Goal: Information Seeking & Learning: Compare options

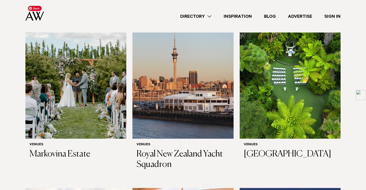
scroll to position [175, 0]
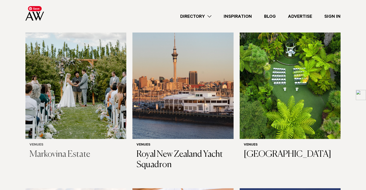
click at [80, 68] on img at bounding box center [75, 71] width 101 height 135
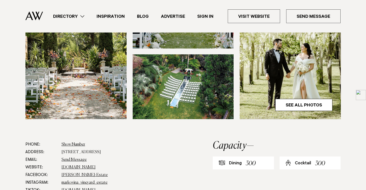
scroll to position [178, 0]
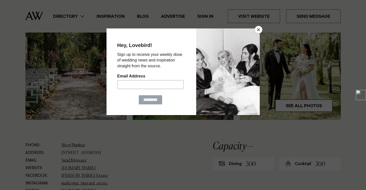
click at [261, 31] on button "Close" at bounding box center [259, 30] width 8 height 8
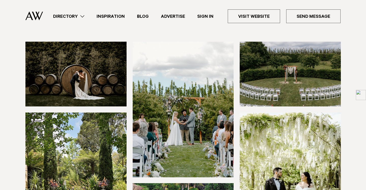
scroll to position [42, 0]
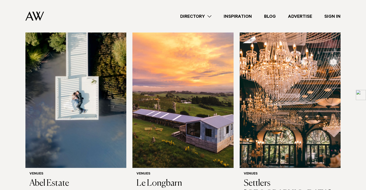
scroll to position [144, 0]
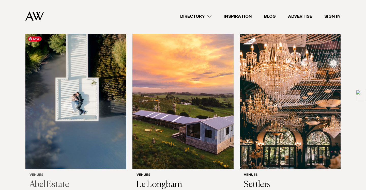
click at [84, 101] on img at bounding box center [75, 101] width 101 height 135
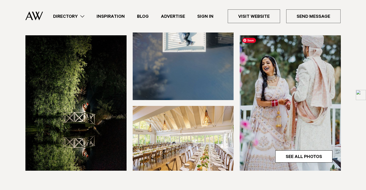
scroll to position [129, 0]
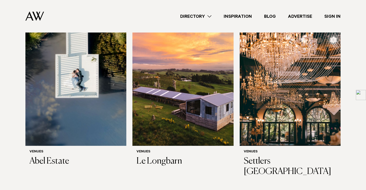
scroll to position [178, 0]
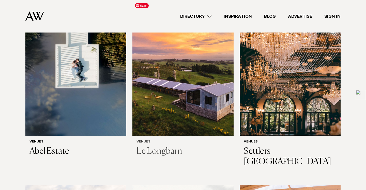
click at [183, 52] on img at bounding box center [182, 68] width 101 height 135
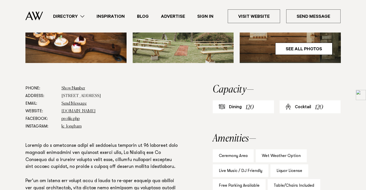
scroll to position [234, 0]
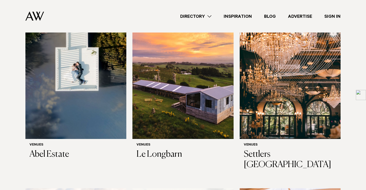
scroll to position [167, 0]
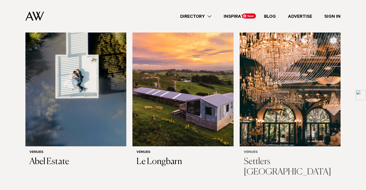
click at [301, 88] on img at bounding box center [290, 78] width 101 height 135
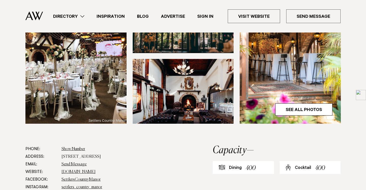
scroll to position [192, 0]
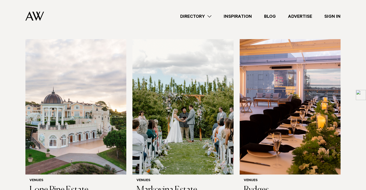
scroll to position [325, 0]
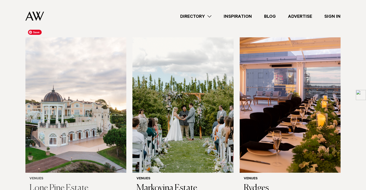
click at [45, 84] on img at bounding box center [75, 104] width 101 height 135
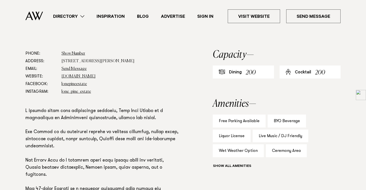
scroll to position [272, 0]
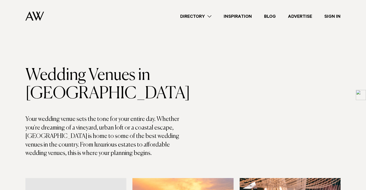
scroll to position [325, 0]
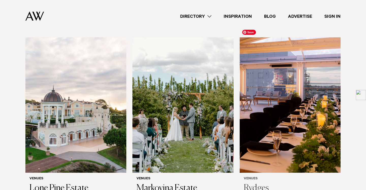
click at [293, 97] on img at bounding box center [290, 104] width 101 height 135
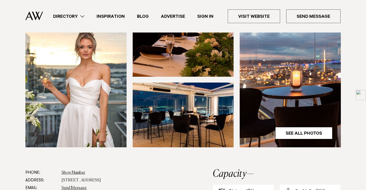
scroll to position [228, 0]
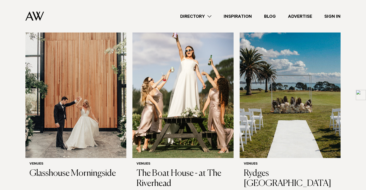
scroll to position [501, 0]
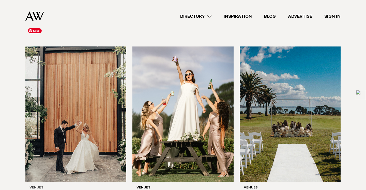
click at [74, 86] on img at bounding box center [75, 113] width 101 height 135
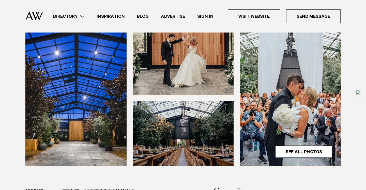
scroll to position [136, 0]
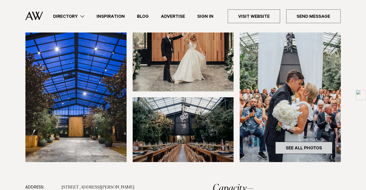
click at [302, 146] on link "See All Photos" at bounding box center [303, 148] width 57 height 12
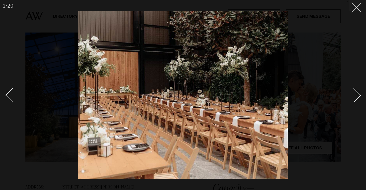
click at [354, 100] on div "Next slide" at bounding box center [353, 95] width 14 height 14
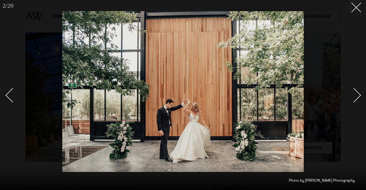
click at [354, 100] on div "Next slide" at bounding box center [353, 95] width 14 height 14
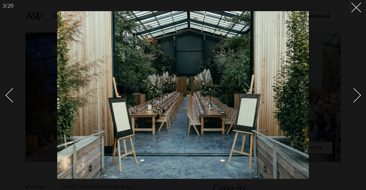
click at [354, 100] on div "Next slide" at bounding box center [353, 95] width 14 height 14
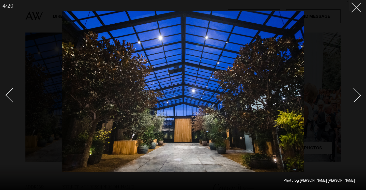
click at [354, 100] on div "Next slide" at bounding box center [353, 95] width 14 height 14
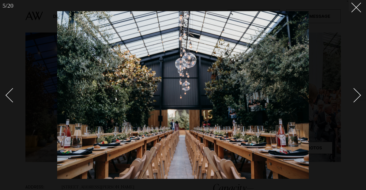
click at [354, 100] on div "Next slide" at bounding box center [353, 95] width 14 height 14
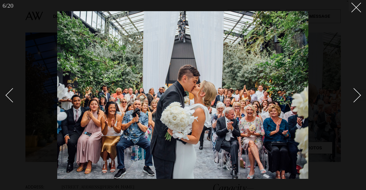
click at [354, 100] on div "Next slide" at bounding box center [353, 95] width 14 height 14
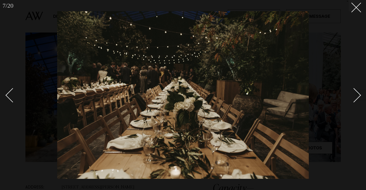
click at [354, 100] on div "Next slide" at bounding box center [353, 95] width 14 height 14
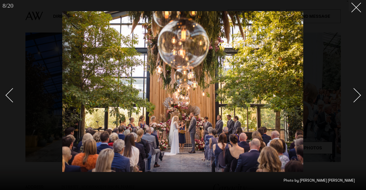
click at [354, 100] on div "Next slide" at bounding box center [353, 95] width 14 height 14
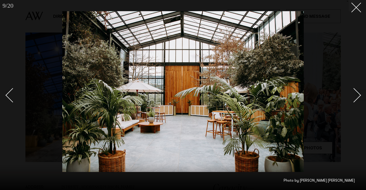
click at [9, 108] on div at bounding box center [183, 95] width 366 height 190
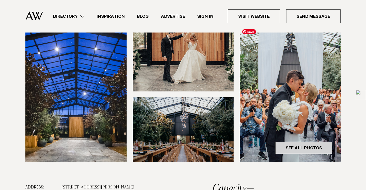
click at [287, 144] on link "See All Photos" at bounding box center [303, 148] width 57 height 12
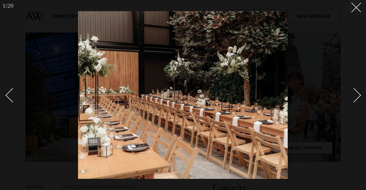
click at [352, 98] on div "Next slide" at bounding box center [353, 95] width 14 height 14
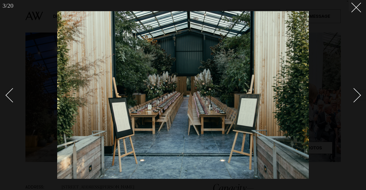
click at [352, 98] on div "Next slide" at bounding box center [353, 95] width 14 height 14
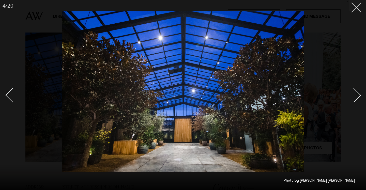
click at [352, 98] on div "Next slide" at bounding box center [353, 95] width 14 height 14
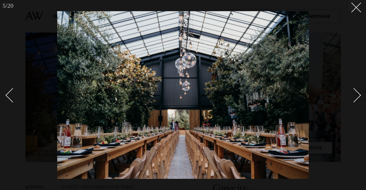
click at [352, 98] on div "Next slide" at bounding box center [353, 95] width 14 height 14
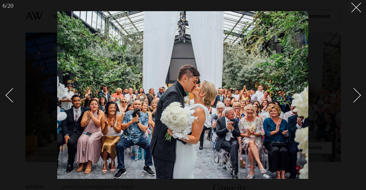
click at [352, 98] on div "Next slide" at bounding box center [353, 95] width 14 height 14
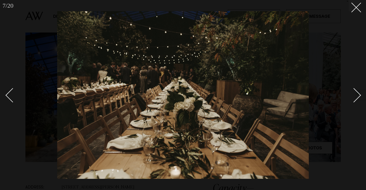
click at [352, 98] on div "Next slide" at bounding box center [353, 95] width 14 height 14
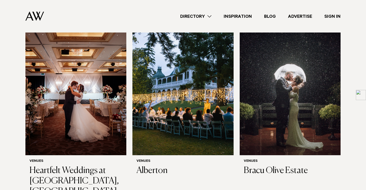
scroll to position [714, 0]
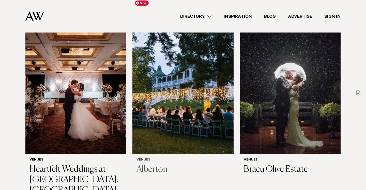
click at [174, 76] on img at bounding box center [182, 86] width 101 height 135
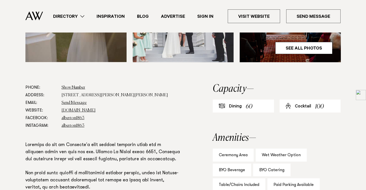
scroll to position [237, 0]
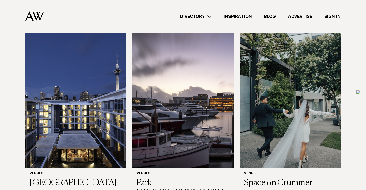
scroll to position [896, 0]
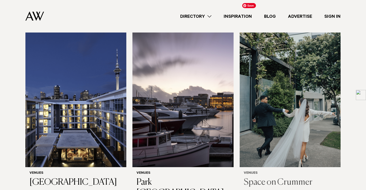
click at [287, 68] on img at bounding box center [290, 99] width 101 height 135
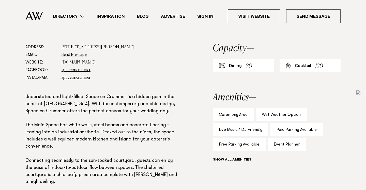
scroll to position [278, 0]
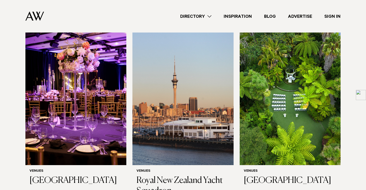
scroll to position [1083, 0]
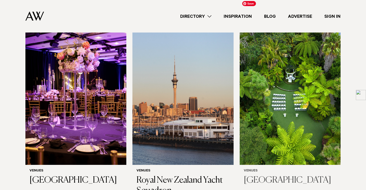
click at [284, 78] on img at bounding box center [290, 96] width 101 height 135
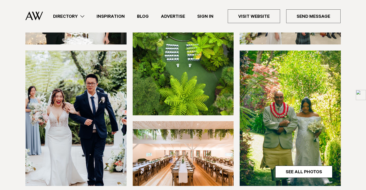
scroll to position [107, 0]
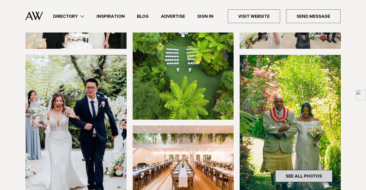
click at [295, 173] on link "See All Photos" at bounding box center [303, 176] width 57 height 12
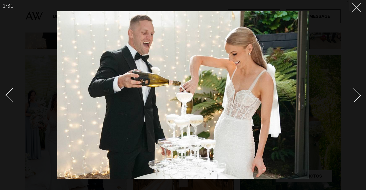
click at [354, 99] on div "Next slide" at bounding box center [353, 95] width 14 height 14
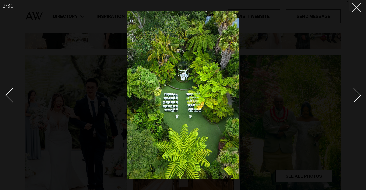
click at [354, 99] on div "Next slide" at bounding box center [353, 95] width 14 height 14
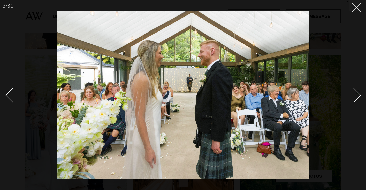
click at [354, 99] on div "Next slide" at bounding box center [353, 95] width 14 height 14
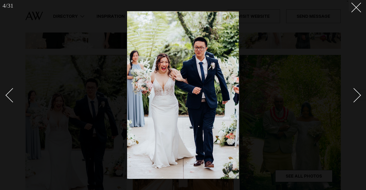
click at [354, 99] on div "Next slide" at bounding box center [353, 95] width 14 height 14
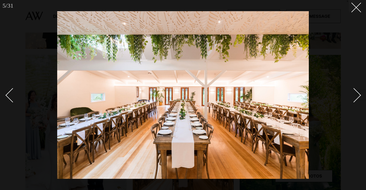
click at [354, 99] on div "Next slide" at bounding box center [353, 95] width 14 height 14
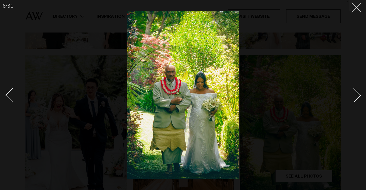
click at [354, 99] on div "Next slide" at bounding box center [353, 95] width 14 height 14
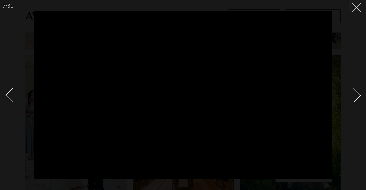
click at [354, 99] on div "Next slide" at bounding box center [353, 95] width 14 height 14
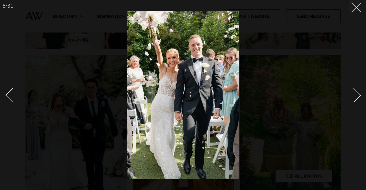
click at [354, 99] on div "Next slide" at bounding box center [353, 95] width 14 height 14
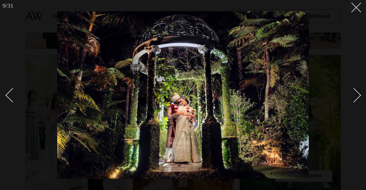
click at [354, 99] on div "Next slide" at bounding box center [353, 95] width 14 height 14
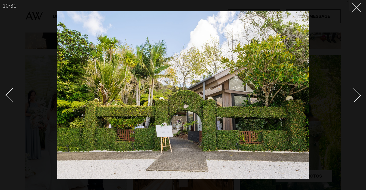
click at [354, 99] on div "Next slide" at bounding box center [353, 95] width 14 height 14
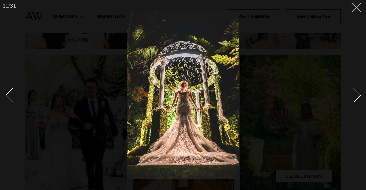
click at [354, 8] on icon at bounding box center [354, 6] width 6 height 6
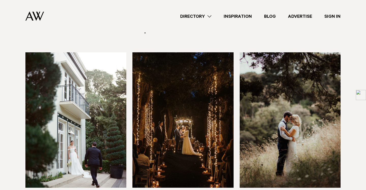
scroll to position [1246, 0]
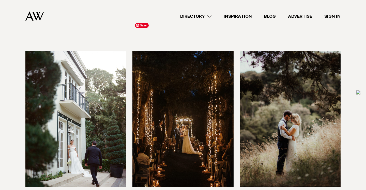
click at [196, 101] on img at bounding box center [182, 118] width 101 height 135
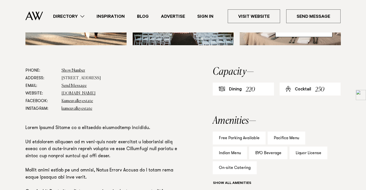
scroll to position [280, 0]
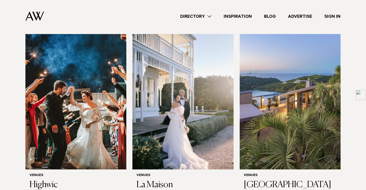
scroll to position [1798, 0]
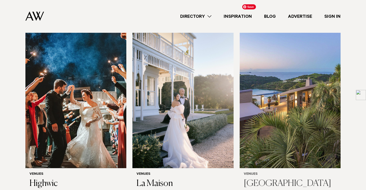
click at [282, 81] on img at bounding box center [290, 100] width 101 height 135
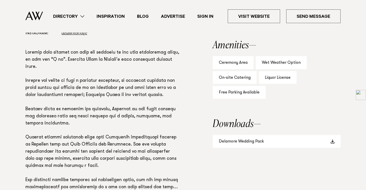
scroll to position [330, 0]
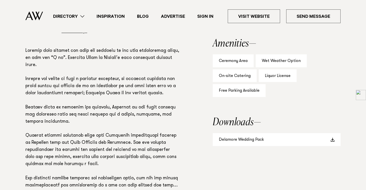
click at [94, 149] on p at bounding box center [102, 119] width 154 height 142
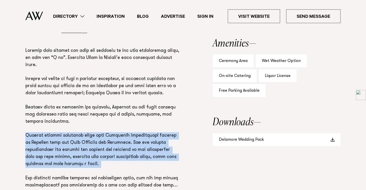
click at [94, 149] on p at bounding box center [102, 119] width 154 height 142
click at [29, 141] on p at bounding box center [102, 119] width 154 height 142
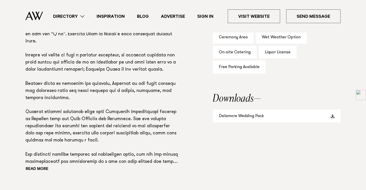
scroll to position [353, 0]
click at [36, 169] on button "Read more" at bounding box center [48, 170] width 46 height 8
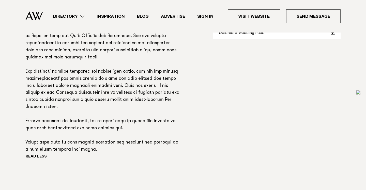
scroll to position [437, 0]
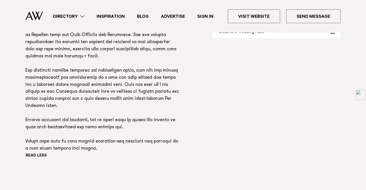
click at [77, 152] on p at bounding box center [102, 46] width 154 height 213
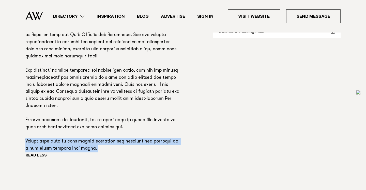
click at [87, 151] on p at bounding box center [102, 46] width 154 height 213
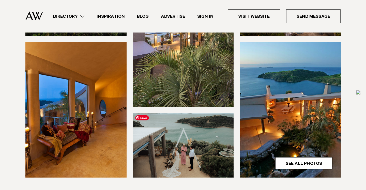
scroll to position [122, 0]
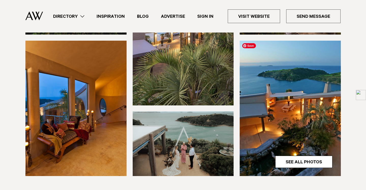
click at [283, 138] on img at bounding box center [290, 108] width 101 height 135
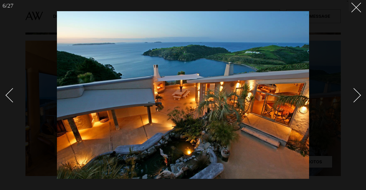
click at [362, 96] on div at bounding box center [183, 95] width 366 height 190
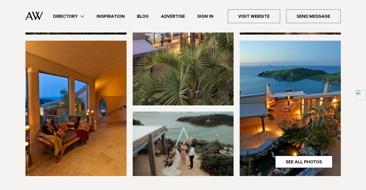
click at [362, 96] on img at bounding box center [361, 95] width 10 height 10
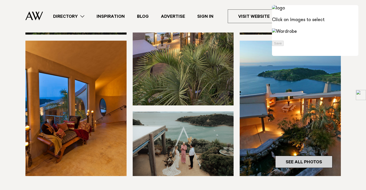
click at [295, 160] on link "See All Photos" at bounding box center [303, 162] width 57 height 12
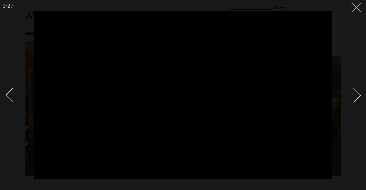
click at [356, 9] on button at bounding box center [354, 5] width 11 height 11
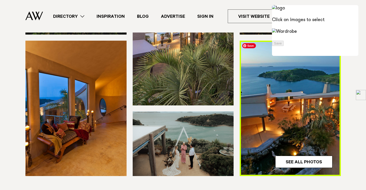
click at [291, 154] on img at bounding box center [290, 108] width 101 height 135
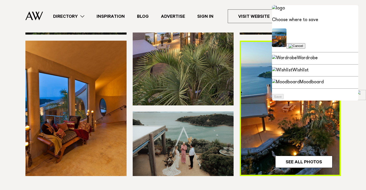
click at [288, 44] on img at bounding box center [295, 46] width 15 height 4
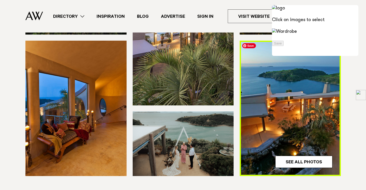
click at [286, 154] on img at bounding box center [290, 108] width 101 height 135
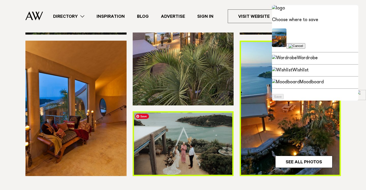
click at [221, 115] on img at bounding box center [183, 143] width 101 height 65
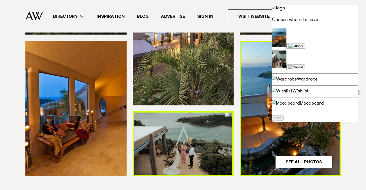
click at [360, 97] on img at bounding box center [361, 95] width 10 height 10
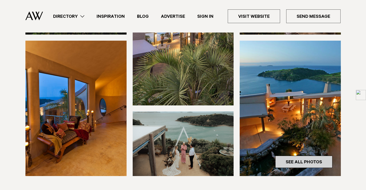
click at [294, 162] on link "See All Photos" at bounding box center [303, 162] width 57 height 12
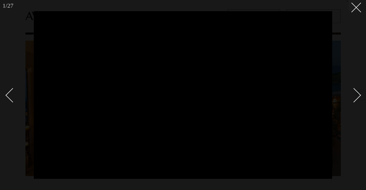
click at [355, 96] on div "Next slide" at bounding box center [353, 95] width 14 height 14
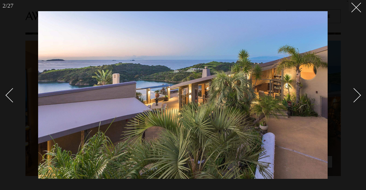
click at [355, 96] on div "Next slide" at bounding box center [353, 95] width 14 height 14
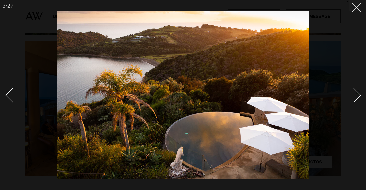
click at [355, 96] on div "Next slide" at bounding box center [353, 95] width 14 height 14
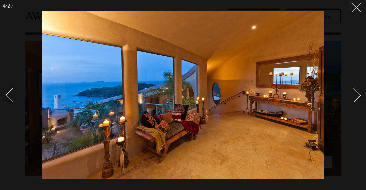
click at [355, 96] on div "Next slide" at bounding box center [353, 95] width 14 height 14
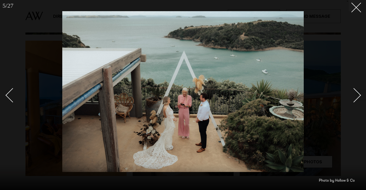
click at [355, 96] on div "Next slide" at bounding box center [353, 95] width 14 height 14
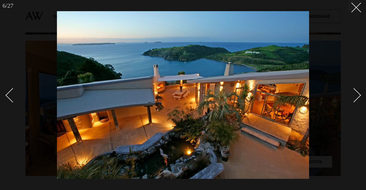
click at [355, 96] on div "Next slide" at bounding box center [353, 95] width 14 height 14
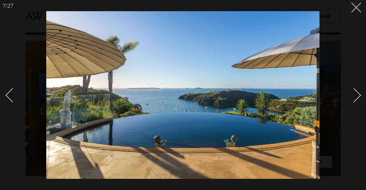
click at [355, 96] on div "Next slide" at bounding box center [353, 95] width 14 height 14
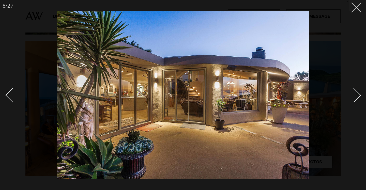
click at [355, 96] on div "Next slide" at bounding box center [353, 95] width 14 height 14
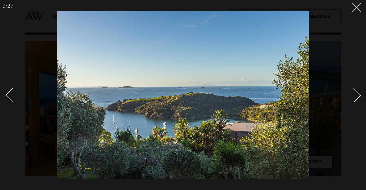
click at [355, 96] on div "Next slide" at bounding box center [353, 95] width 14 height 14
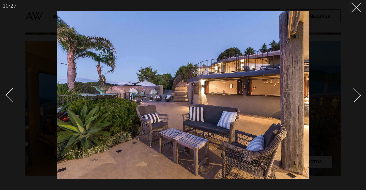
click at [355, 96] on div "Next slide" at bounding box center [353, 95] width 14 height 14
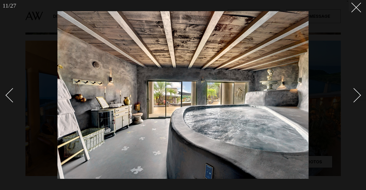
click at [355, 96] on div "Next slide" at bounding box center [353, 95] width 14 height 14
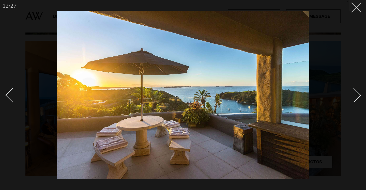
click at [355, 96] on div "Next slide" at bounding box center [353, 95] width 14 height 14
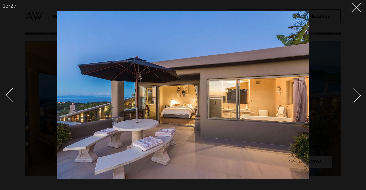
click at [355, 96] on div "Next slide" at bounding box center [353, 95] width 14 height 14
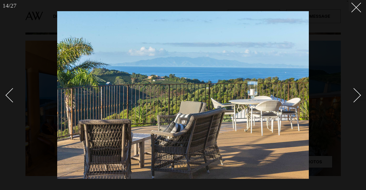
click at [355, 96] on div "Next slide" at bounding box center [353, 95] width 14 height 14
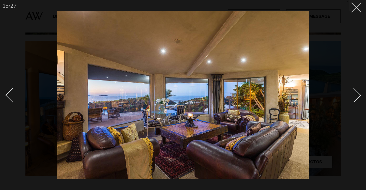
click at [355, 96] on div "Next slide" at bounding box center [353, 95] width 14 height 14
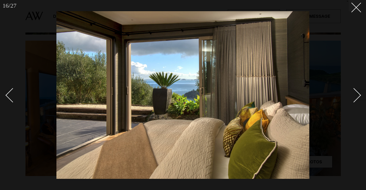
click at [355, 96] on div "Next slide" at bounding box center [353, 95] width 14 height 14
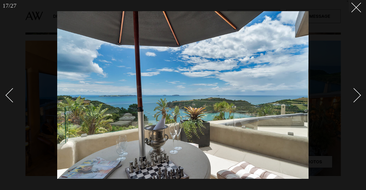
click at [355, 96] on div "Next slide" at bounding box center [353, 95] width 14 height 14
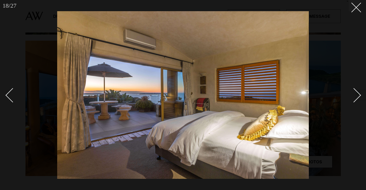
click at [355, 96] on div "Next slide" at bounding box center [353, 95] width 14 height 14
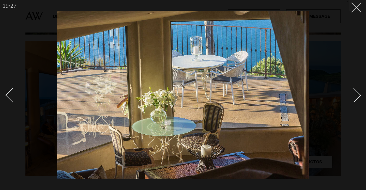
click at [355, 96] on div "Next slide" at bounding box center [353, 95] width 14 height 14
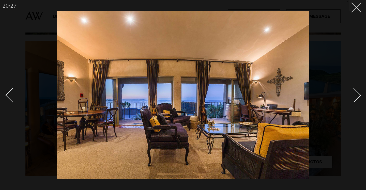
click at [355, 96] on div "Next slide" at bounding box center [353, 95] width 14 height 14
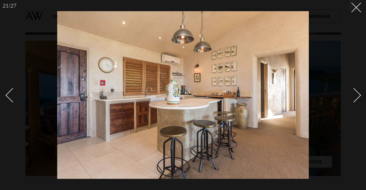
click at [355, 96] on div "Next slide" at bounding box center [353, 95] width 14 height 14
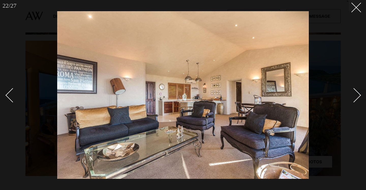
click at [355, 96] on div "Next slide" at bounding box center [353, 95] width 14 height 14
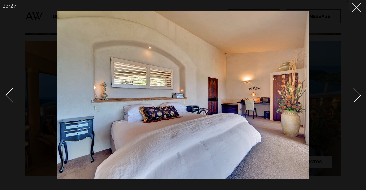
click at [355, 96] on div "Next slide" at bounding box center [353, 95] width 14 height 14
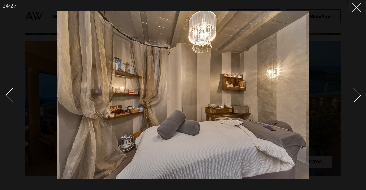
click at [355, 96] on div "Next slide" at bounding box center [353, 95] width 14 height 14
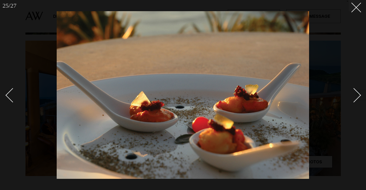
click at [355, 96] on div "Next slide" at bounding box center [353, 95] width 14 height 14
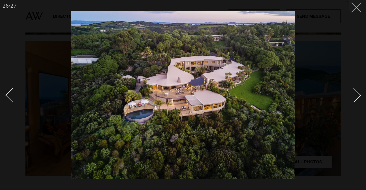
click at [359, 7] on button at bounding box center [354, 5] width 11 height 11
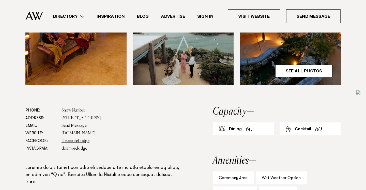
scroll to position [213, 0]
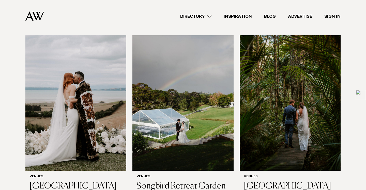
scroll to position [1971, 0]
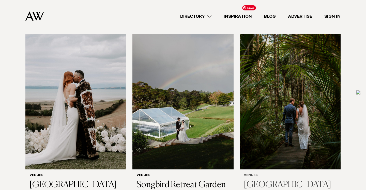
click at [305, 124] on img at bounding box center [290, 101] width 101 height 135
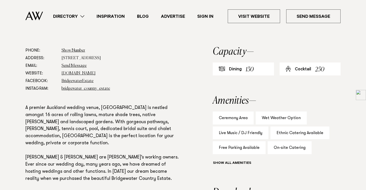
scroll to position [287, 0]
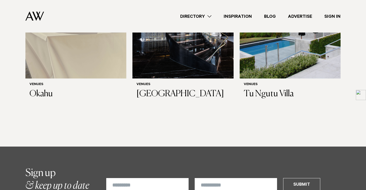
scroll to position [2826, 0]
